Goal: Task Accomplishment & Management: Use online tool/utility

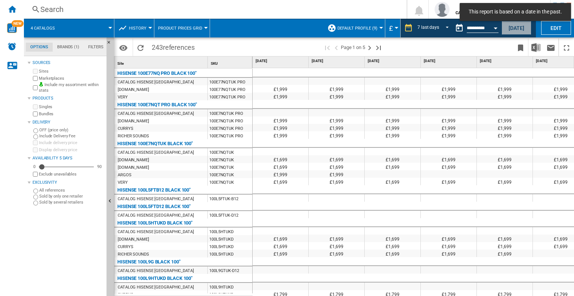
click at [511, 29] on button "[DATE]" at bounding box center [516, 28] width 30 height 14
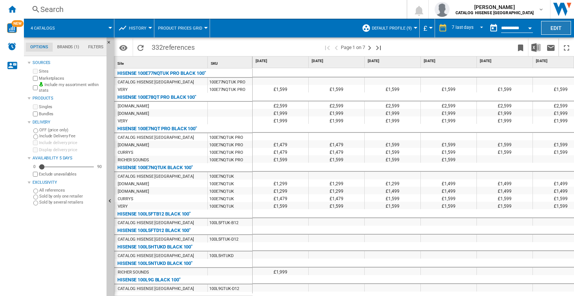
click at [549, 24] on button "Edit" at bounding box center [556, 28] width 30 height 14
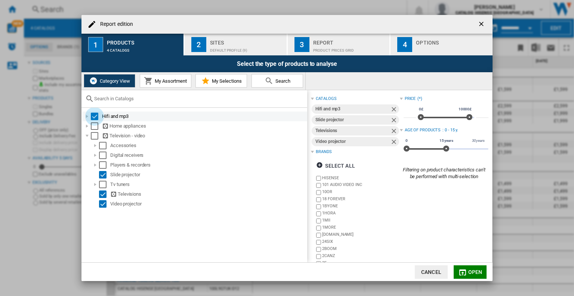
click at [93, 116] on div "Select" at bounding box center [94, 115] width 7 height 7
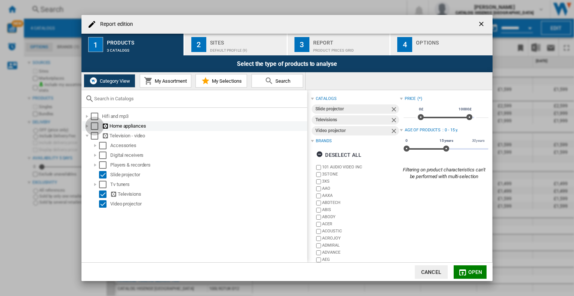
click at [95, 127] on div "Select" at bounding box center [94, 125] width 7 height 7
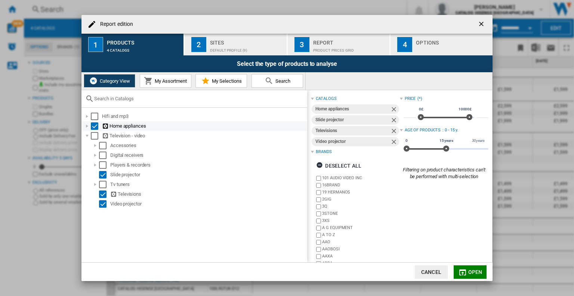
click at [88, 125] on div at bounding box center [86, 125] width 7 height 7
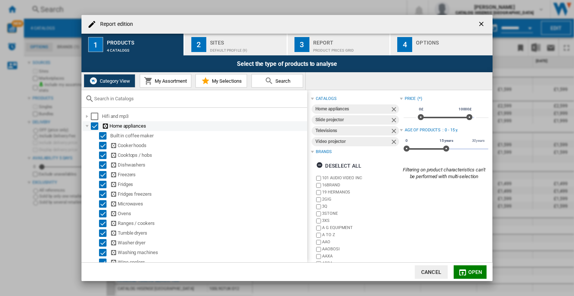
click at [88, 125] on div at bounding box center [86, 125] width 7 height 7
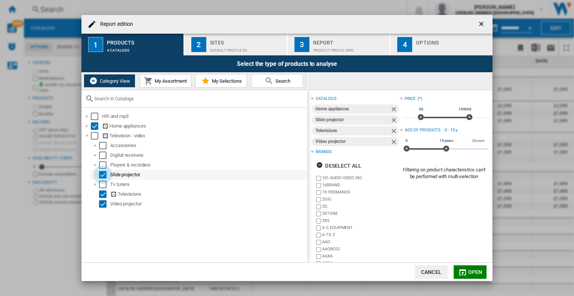
click at [101, 175] on div "Select" at bounding box center [102, 174] width 7 height 7
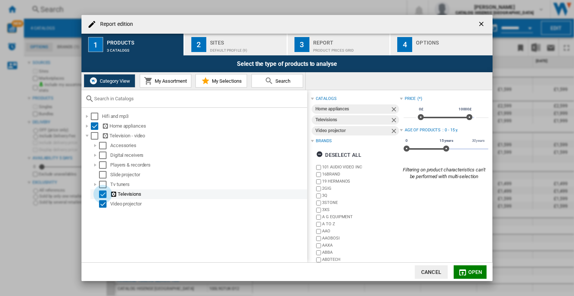
click at [100, 197] on div "Select" at bounding box center [102, 193] width 7 height 7
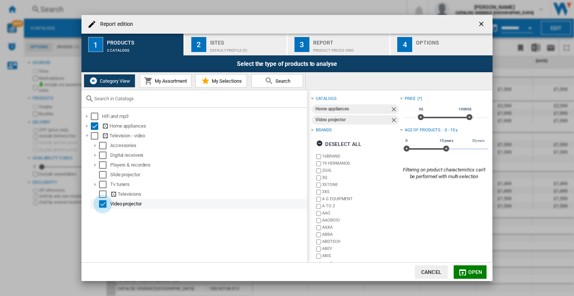
click at [102, 202] on div "Select" at bounding box center [102, 203] width 7 height 7
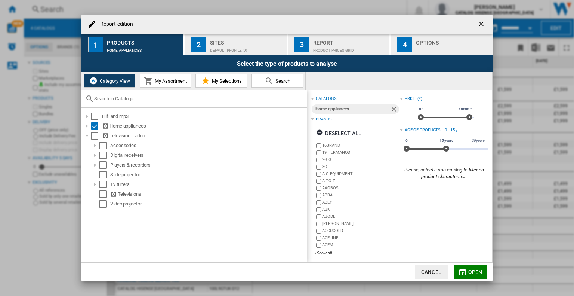
scroll to position [2, 0]
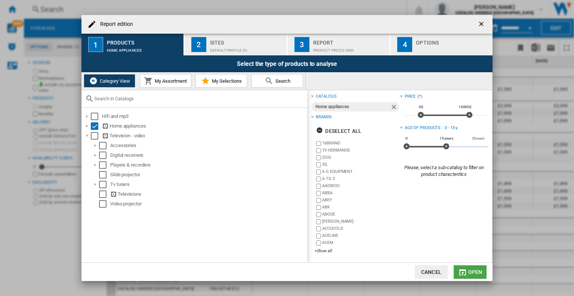
click at [465, 270] on md-icon "button" at bounding box center [462, 271] width 9 height 9
